Goal: Task Accomplishment & Management: Use online tool/utility

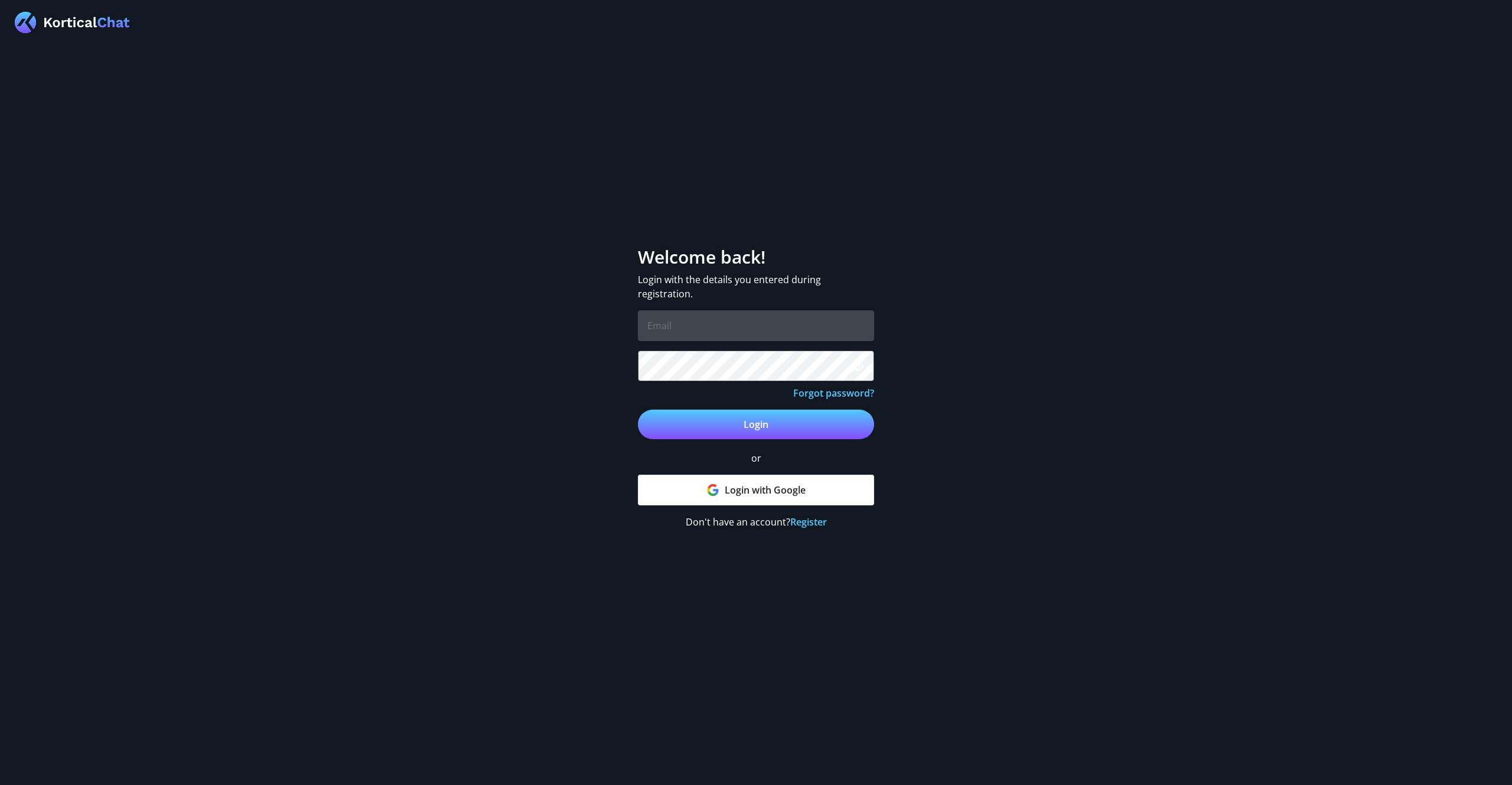
type input "[EMAIL_ADDRESS][DOMAIN_NAME]"
click at [743, 419] on button "Login" at bounding box center [756, 424] width 236 height 30
click at [765, 421] on button "Login" at bounding box center [756, 424] width 236 height 30
